Goal: Information Seeking & Learning: Learn about a topic

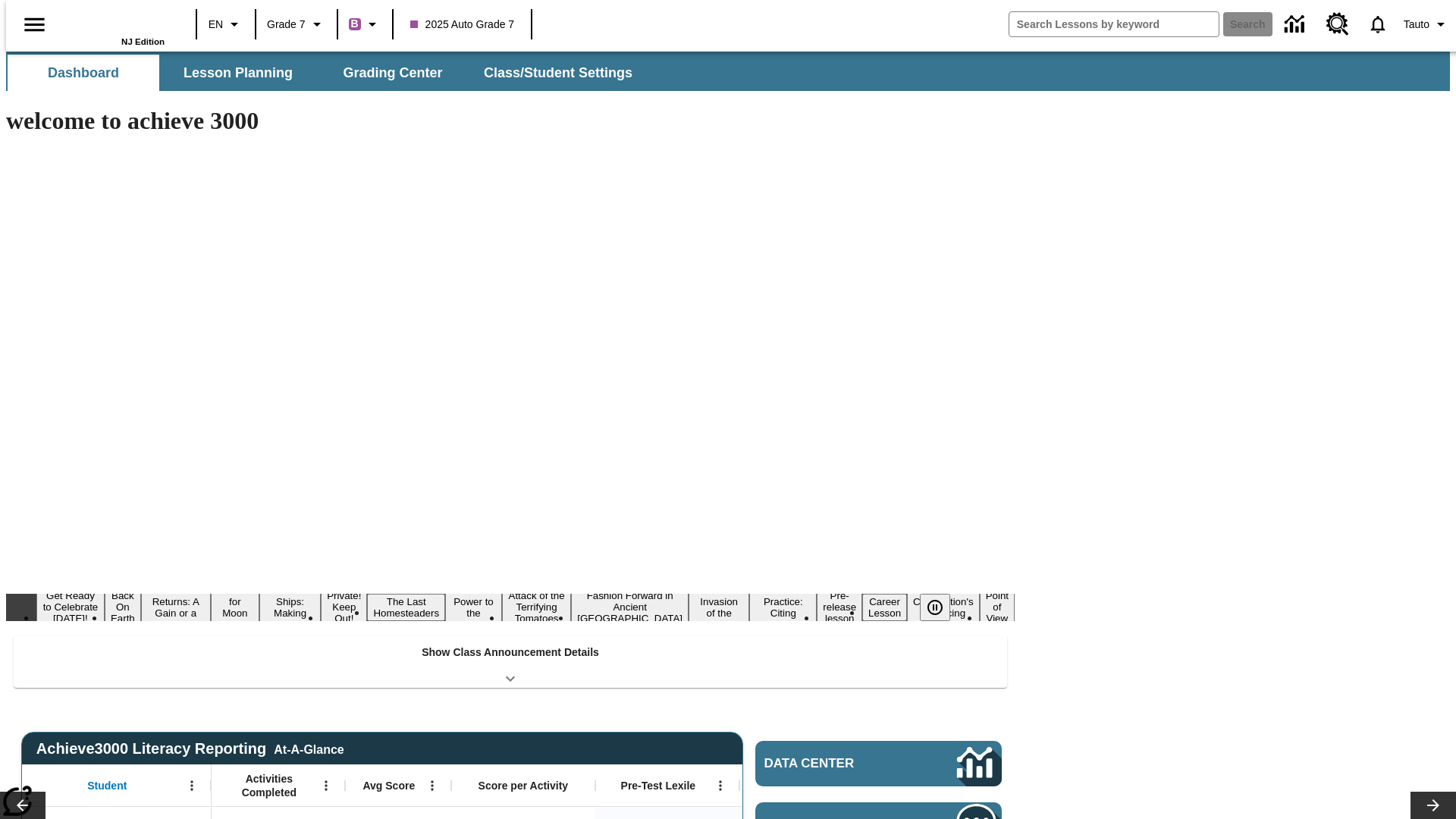
type input "-1"
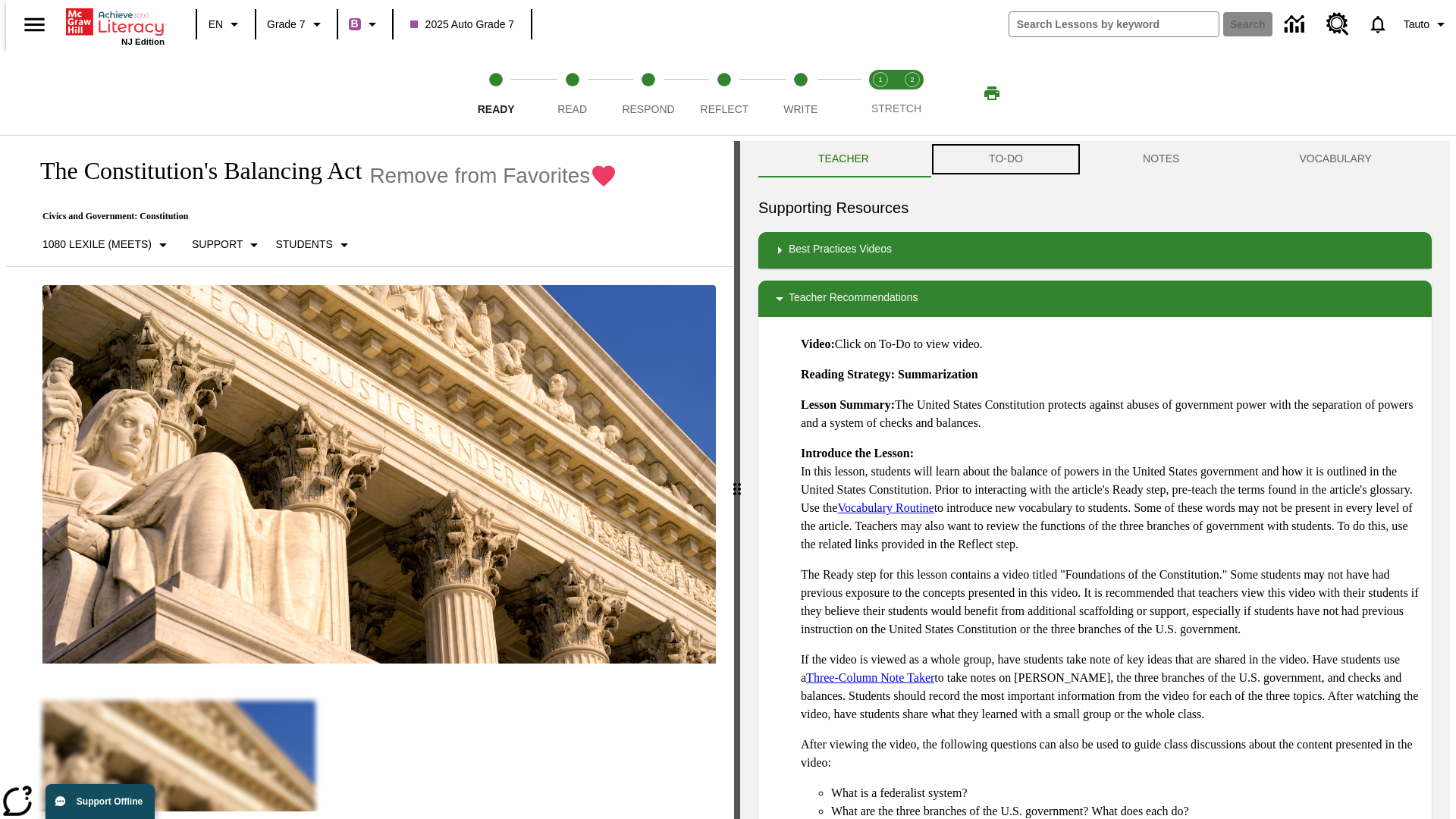
click at [1005, 159] on button "TO-DO" at bounding box center [1006, 158] width 154 height 36
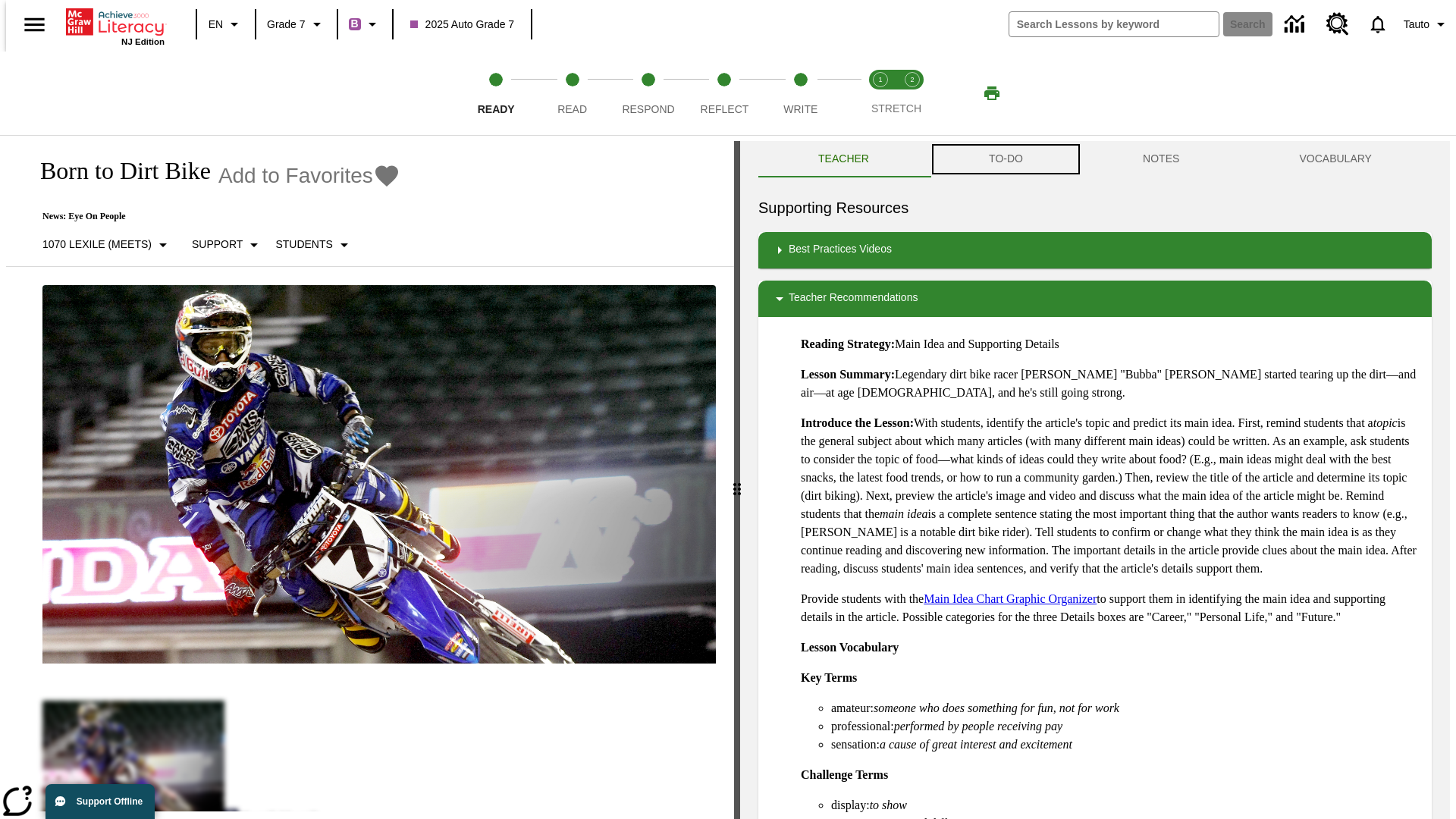
click at [1005, 159] on button "TO-DO" at bounding box center [1006, 158] width 154 height 36
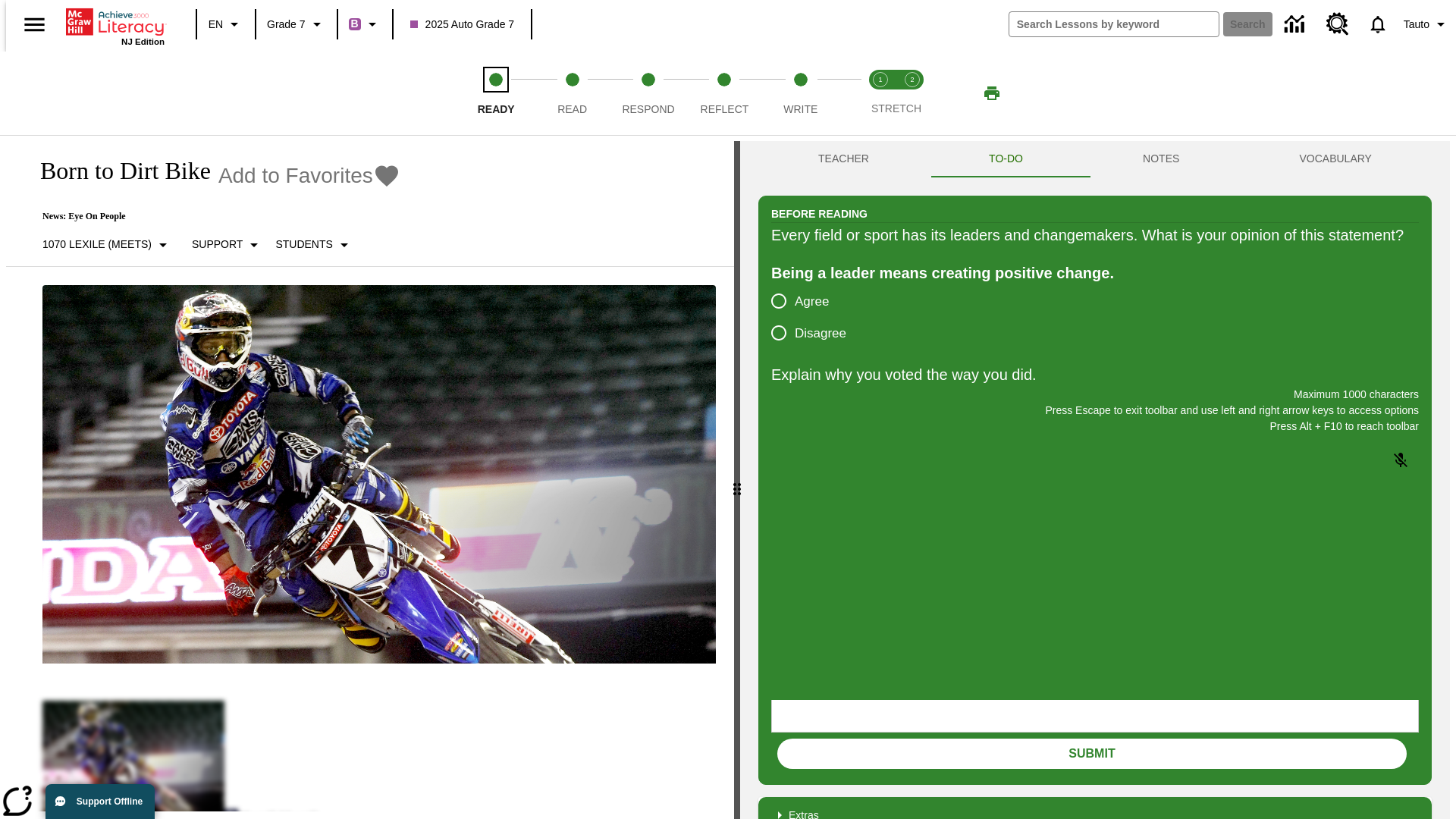
click at [495, 93] on span "Ready" at bounding box center [496, 103] width 37 height 28
click at [572, 93] on span "Read" at bounding box center [572, 103] width 29 height 28
